Goal: Check status: Check status

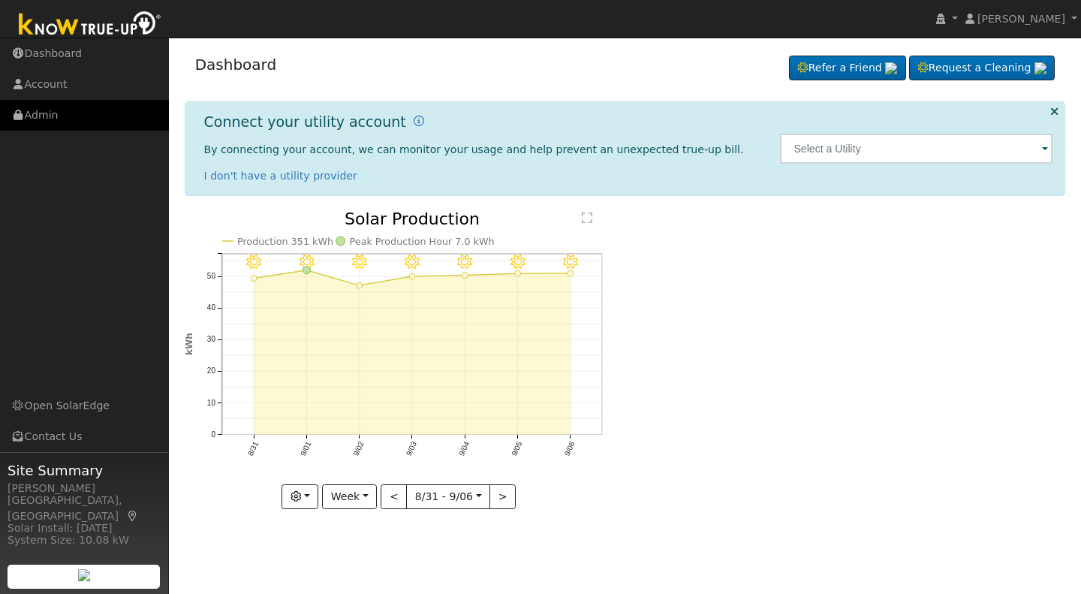
click at [51, 120] on link "Admin" at bounding box center [84, 115] width 169 height 31
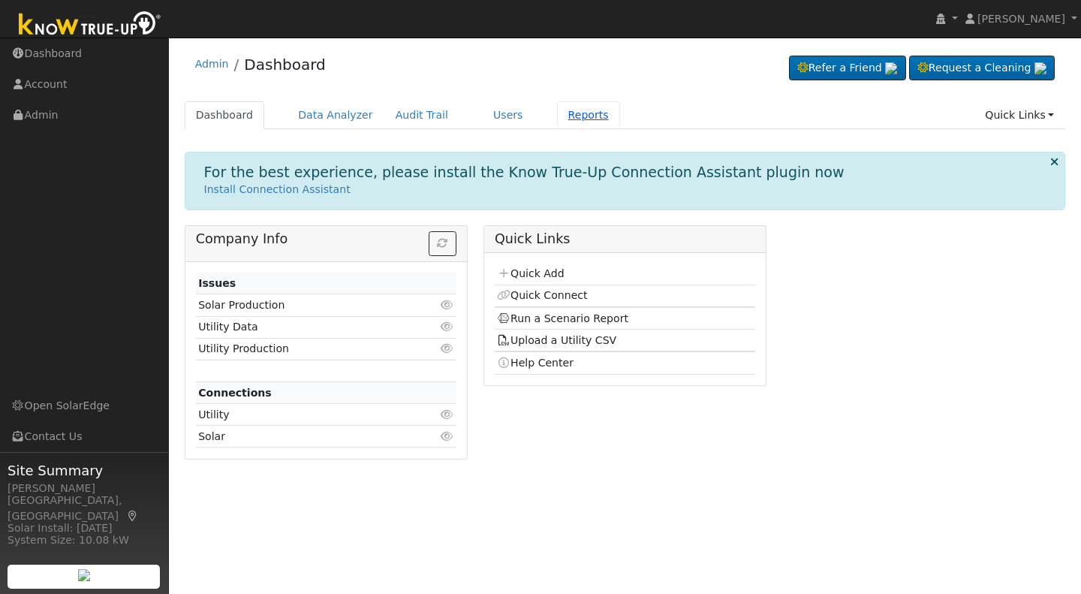
click at [557, 111] on link "Reports" at bounding box center [588, 115] width 63 height 28
click at [557, 114] on link "Reports" at bounding box center [588, 115] width 63 height 28
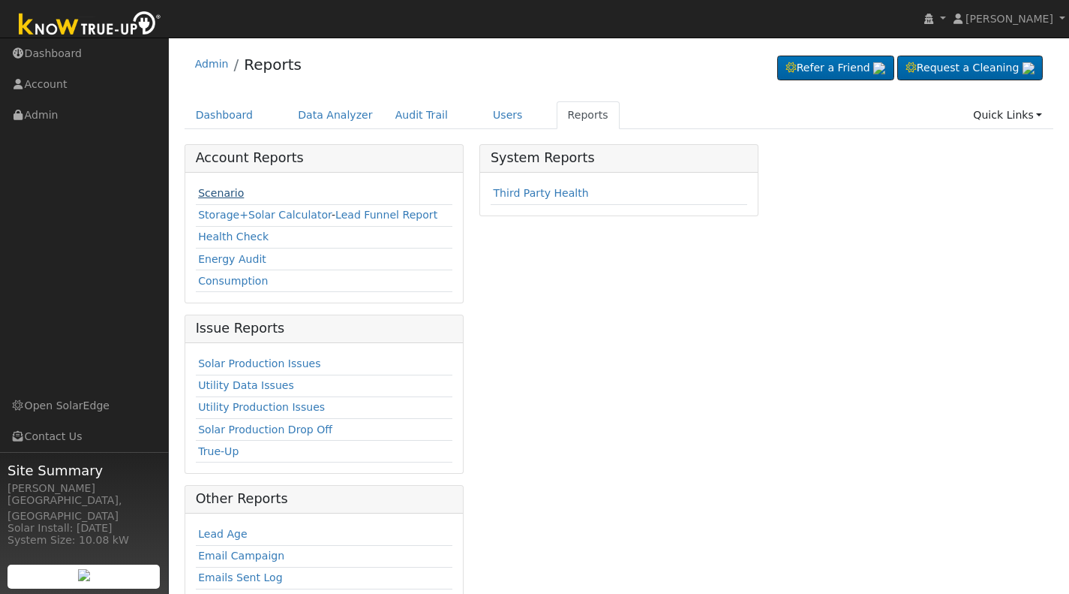
click at [212, 192] on link "Scenario" at bounding box center [221, 193] width 46 height 12
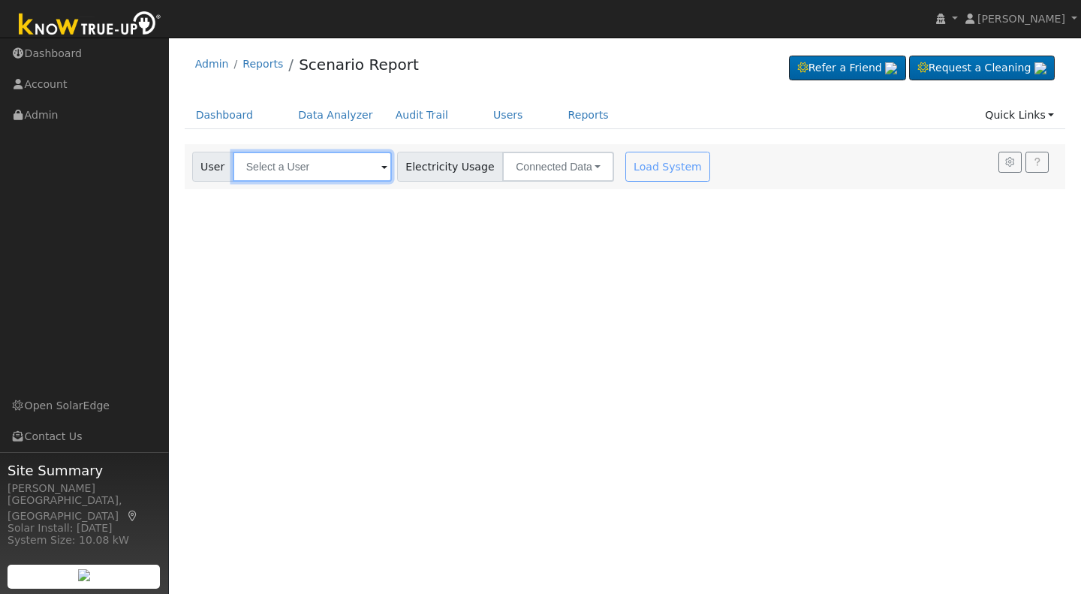
click at [255, 171] on input "text" at bounding box center [312, 167] width 159 height 30
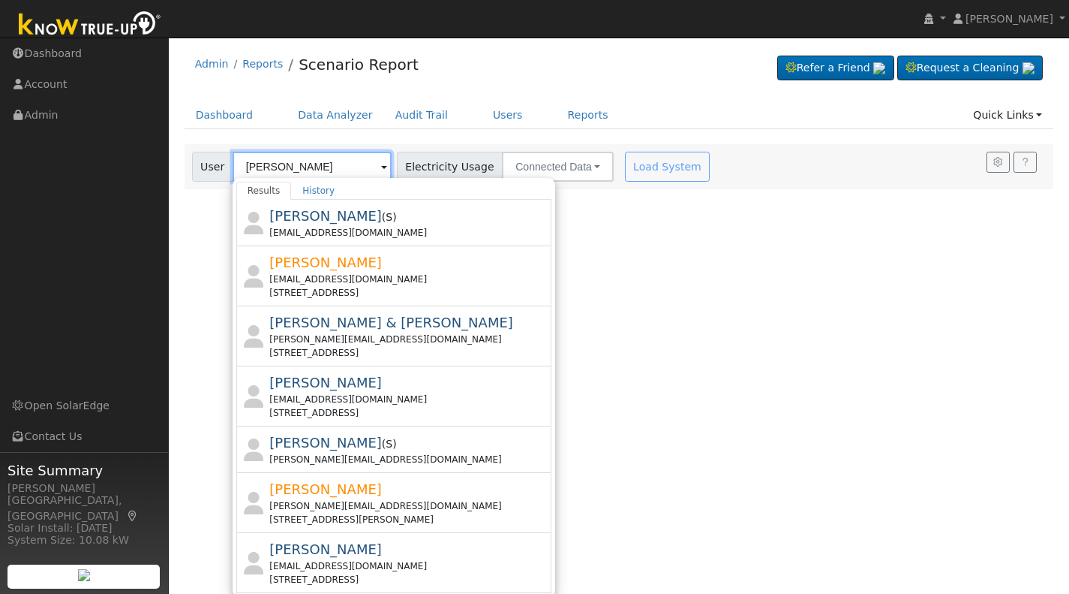
type input "[PERSON_NAME]"
click at [381, 167] on span at bounding box center [384, 167] width 6 height 17
click at [433, 198] on ul "Results History" at bounding box center [393, 191] width 315 height 18
click at [325, 167] on input "Andrew Olson" at bounding box center [312, 167] width 159 height 30
click at [340, 171] on input "Andrew Olson" at bounding box center [312, 167] width 159 height 30
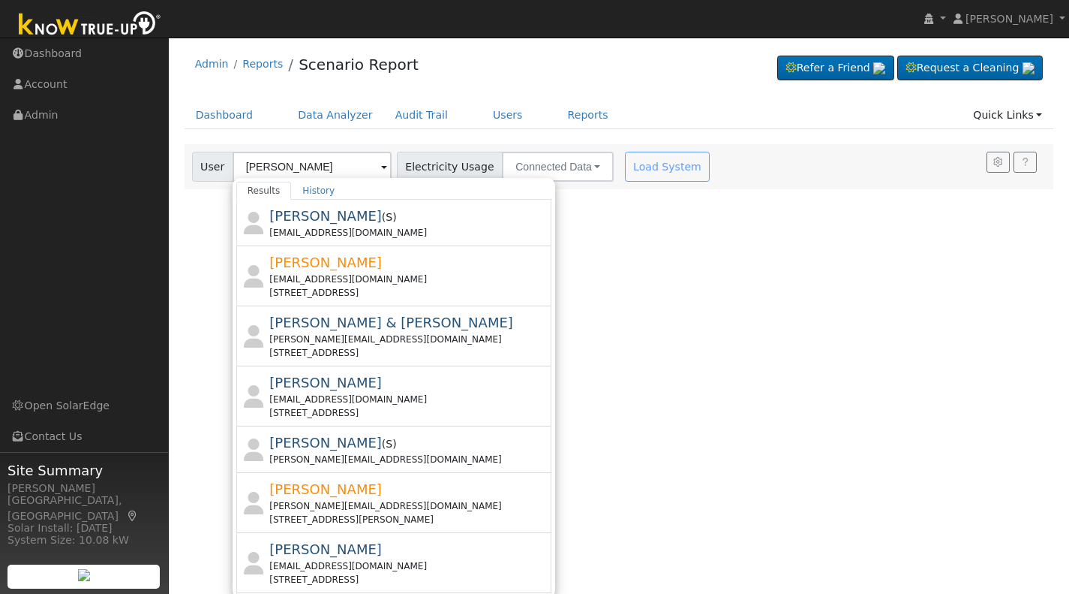
click at [381, 170] on span at bounding box center [384, 167] width 6 height 17
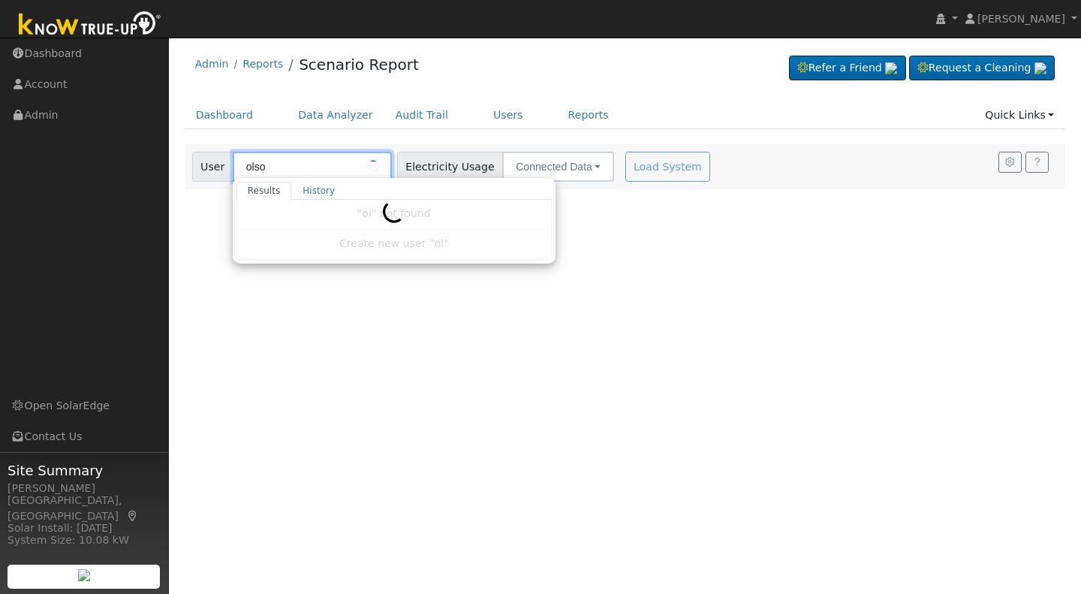
type input "olson"
drag, startPoint x: 266, startPoint y: 165, endPoint x: 236, endPoint y: 168, distance: 30.9
click at [236, 168] on input "olson" at bounding box center [312, 167] width 159 height 30
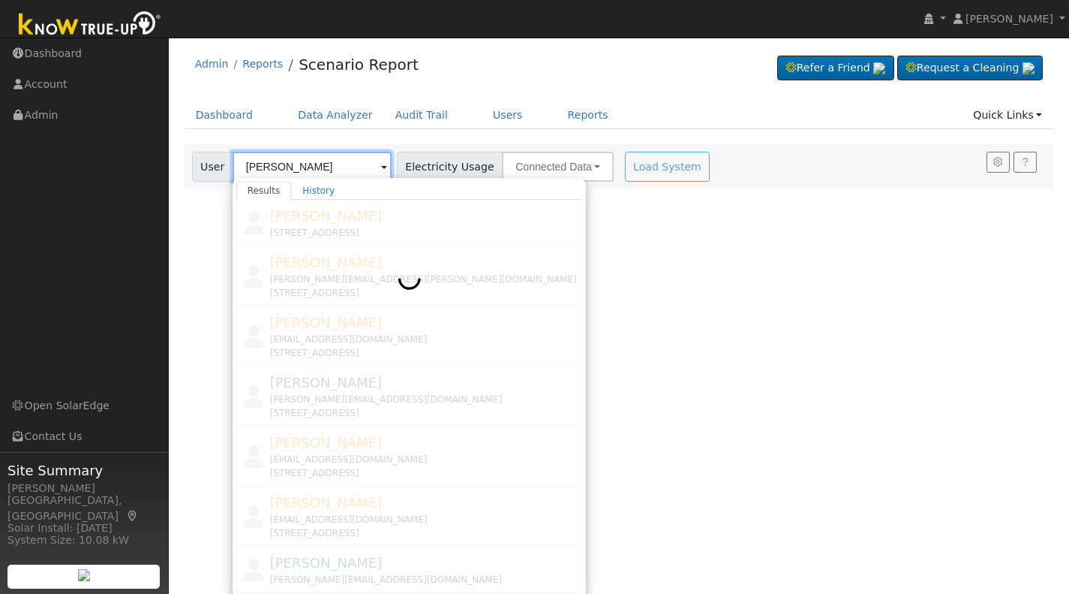
type input "Andrew Olson"
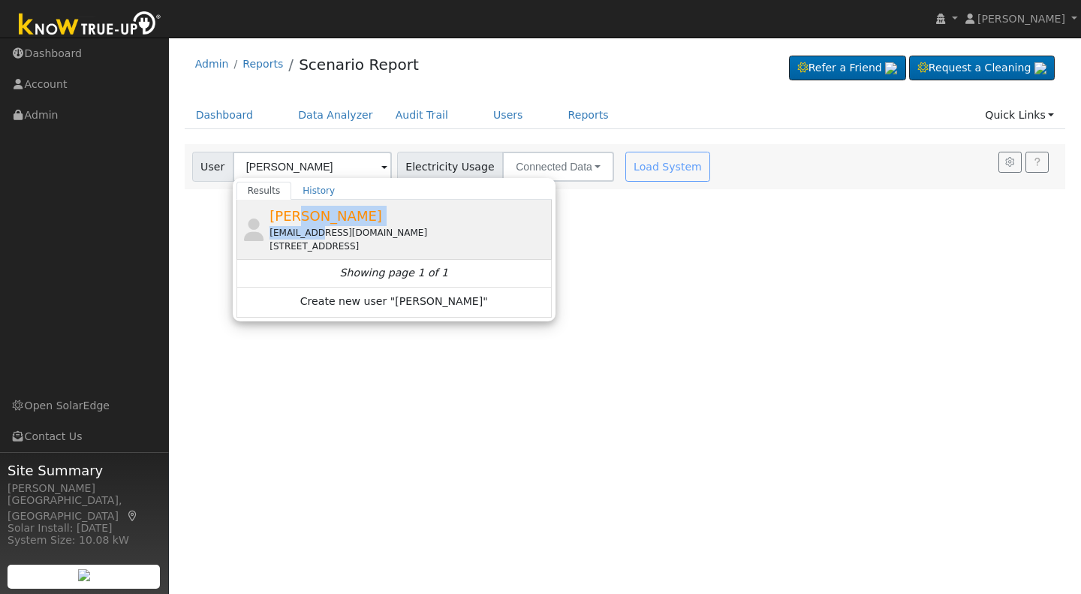
drag, startPoint x: 310, startPoint y: 239, endPoint x: 296, endPoint y: 208, distance: 33.9
click at [296, 208] on div "Andrew Olson olsonandrewa@yahoo.com 3549 East Alamos Avenue, Fresno, CA 93726" at bounding box center [408, 229] width 278 height 47
